Goal: Transaction & Acquisition: Purchase product/service

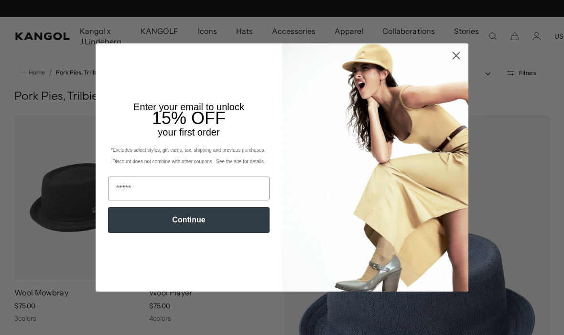
click at [457, 54] on circle "Close dialog" at bounding box center [456, 56] width 16 height 16
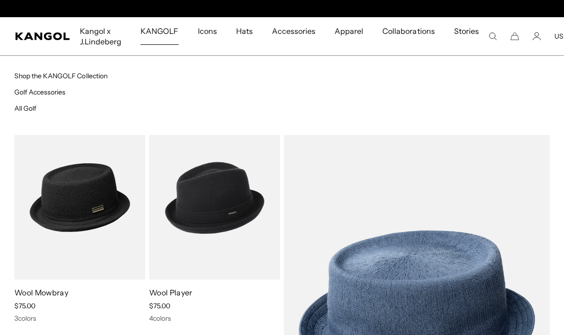
scroll to position [0, 197]
click at [33, 68] on div "KANGOLF Shop the KANGOLF Collection Golf Accessories All Golf" at bounding box center [282, 95] width 564 height 80
click at [42, 73] on link "Shop the KANGOLF Collection" at bounding box center [60, 76] width 93 height 9
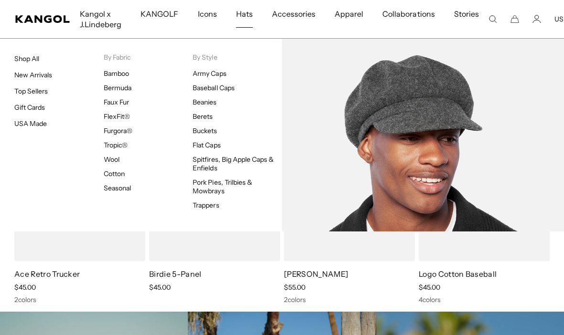
click at [234, 160] on link "Spitfires, Big Apple Caps & Enfields" at bounding box center [233, 163] width 81 height 17
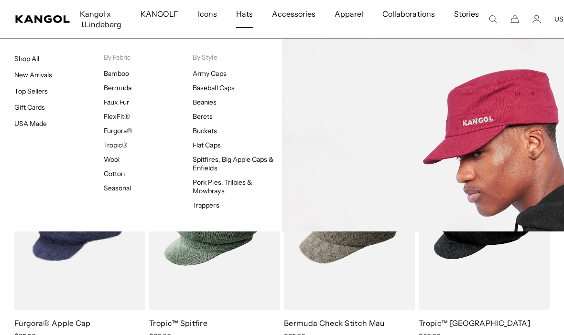
scroll to position [0, 197]
click at [213, 74] on link "Army Caps" at bounding box center [209, 73] width 33 height 9
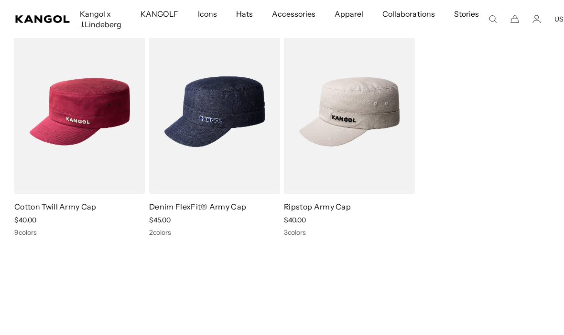
click at [0, 0] on img at bounding box center [0, 0] width 0 height 0
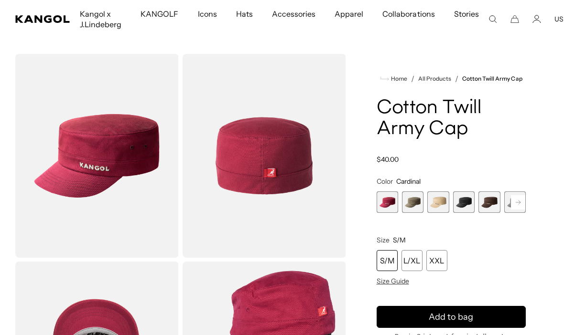
scroll to position [21, 0]
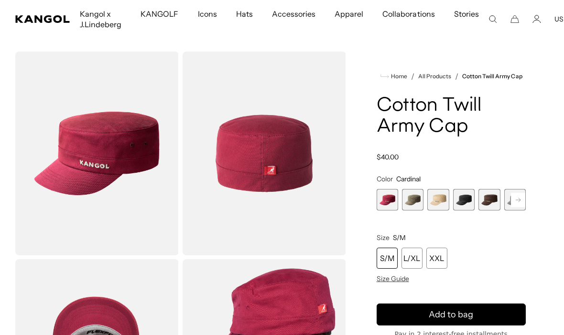
click at [466, 202] on span "4 of 9" at bounding box center [464, 200] width 22 height 22
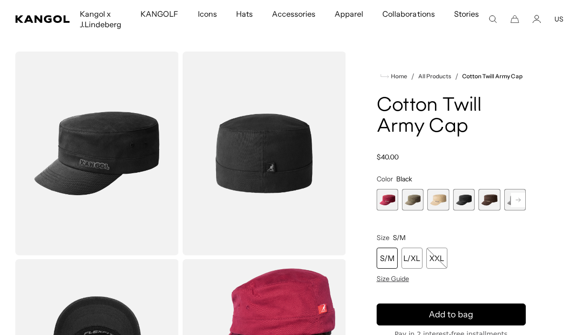
click at [487, 204] on span "5 of 9" at bounding box center [489, 200] width 22 height 22
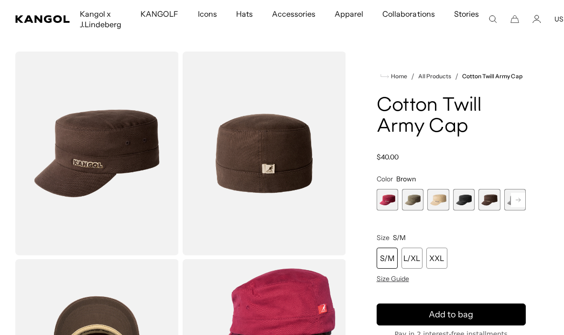
click at [520, 197] on rect at bounding box center [518, 200] width 14 height 14
click at [518, 200] on icon at bounding box center [518, 200] width 5 height 4
click at [487, 205] on span "7 of 9" at bounding box center [489, 200] width 22 height 22
